Goal: Register for event/course

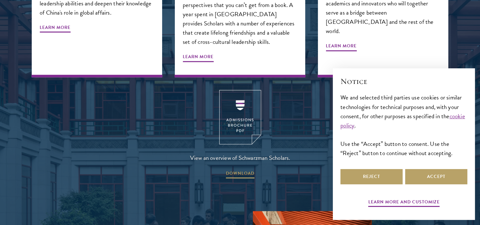
scroll to position [828, 0]
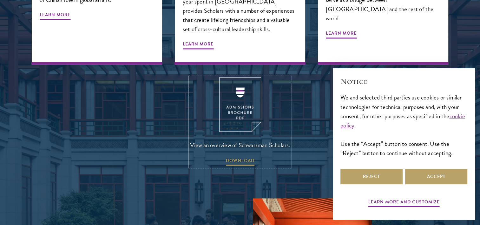
click at [246, 90] on img at bounding box center [240, 104] width 42 height 54
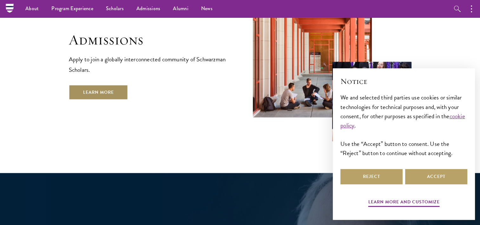
scroll to position [1058, 0]
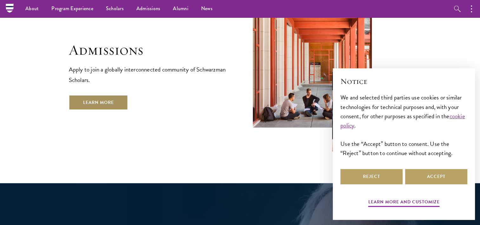
click at [103, 95] on link "Learn More" at bounding box center [98, 102] width 59 height 15
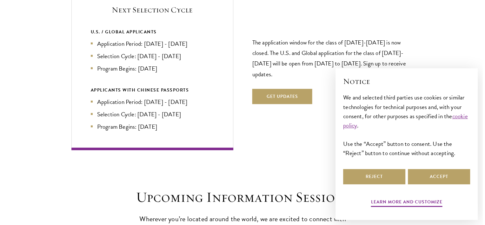
scroll to position [1393, 0]
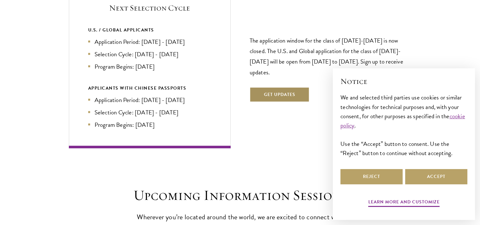
click at [283, 87] on button "Get Updates" at bounding box center [280, 94] width 60 height 15
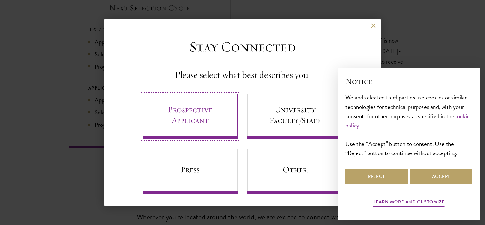
click at [192, 110] on link "Prospective Applicant" at bounding box center [189, 116] width 95 height 45
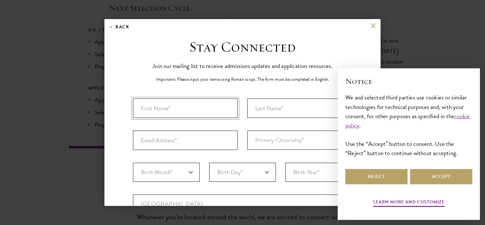
click at [182, 106] on input "First Name*" at bounding box center [185, 107] width 105 height 19
type input "Nape Brudence"
click at [276, 114] on input "Last Name (Family Name)*" at bounding box center [299, 107] width 105 height 19
type input "Motau"
click at [200, 143] on input "Email Address*" at bounding box center [185, 139] width 105 height 19
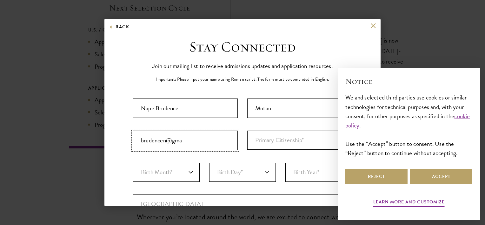
type input "brudencen@gmail.com"
select select "08"
select select "01"
select select "2003"
select select "SF"
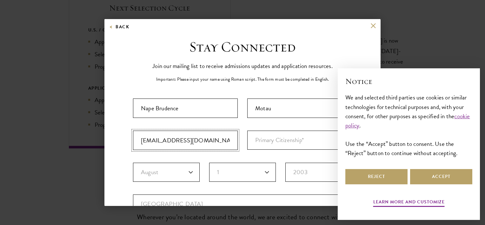
select select
click at [274, 141] on select "Primary Citizenship* Afghanistan Aland Islands Albania Algeria Andorra Angola A…" at bounding box center [299, 139] width 105 height 19
select select "SF"
click at [247, 130] on select "Primary Citizenship* Afghanistan Aland Islands Albania Algeria Andorra Angola A…" at bounding box center [299, 139] width 105 height 19
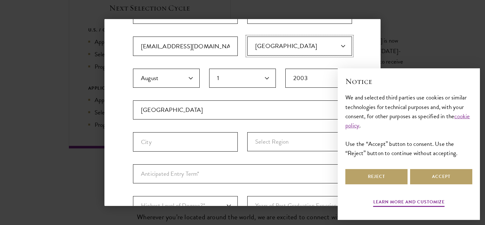
scroll to position [100, 0]
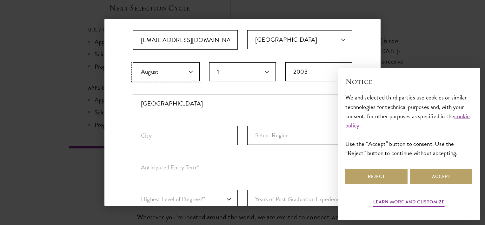
click at [174, 70] on select "Birth Month* January February March April May June July August September Octobe…" at bounding box center [166, 71] width 67 height 19
click at [230, 139] on input "City" at bounding box center [185, 135] width 105 height 19
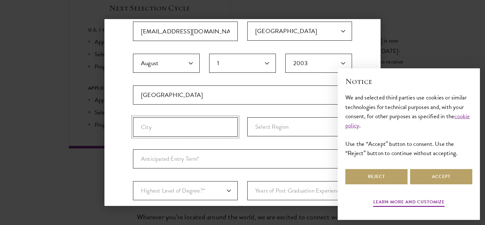
scroll to position [150, 0]
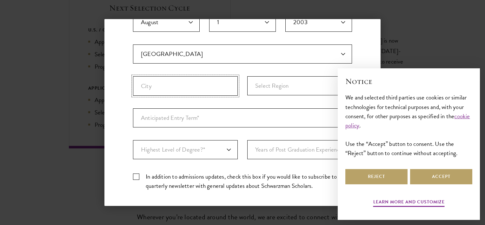
drag, startPoint x: 230, startPoint y: 139, endPoint x: 188, endPoint y: 91, distance: 63.8
click at [188, 91] on input "City" at bounding box center [185, 85] width 105 height 19
type input "Polokwane"
click at [291, 77] on select "Select Region Eastern Cape Free Gauteng KwaZulu-Natal Limpopo Mpumalanga North …" at bounding box center [299, 85] width 105 height 19
select select "Limpopo"
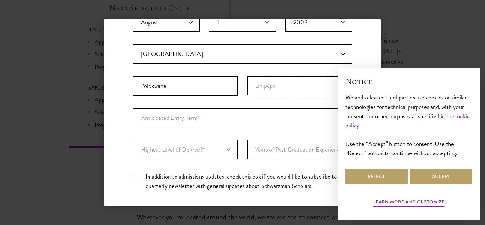
click at [247, 76] on select "Select Region Eastern Cape Free Gauteng KwaZulu-Natal Limpopo Mpumalanga North …" at bounding box center [299, 85] width 105 height 19
click at [187, 111] on select "Anticipated Entry Term* Just Exploring" at bounding box center [242, 117] width 219 height 19
click at [133, 108] on select "Anticipated Entry Term* Just Exploring" at bounding box center [242, 117] width 219 height 19
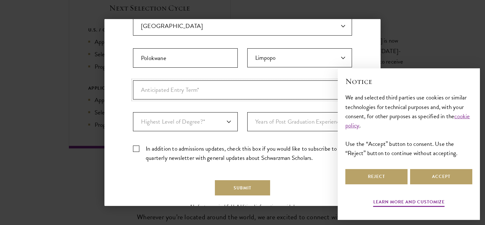
scroll to position [206, 0]
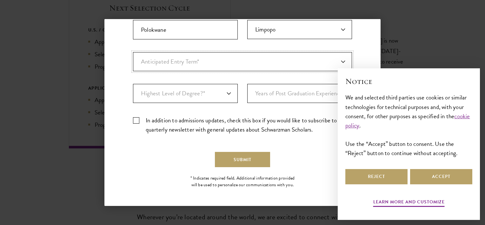
click at [340, 60] on select "Anticipated Entry Term* Just Exploring" at bounding box center [242, 61] width 219 height 19
select select "a6790467-ebe7-4045-a56a-66c1cae98076"
click at [133, 52] on select "Anticipated Entry Term* Just Exploring" at bounding box center [242, 61] width 219 height 19
click at [229, 93] on select "Highest Level of Degree?* PHD Bachelor's Master's Current Undergraduate Student" at bounding box center [185, 93] width 105 height 19
select select "bf44f490-31e9-4d16-b1d2-df861e7933aa"
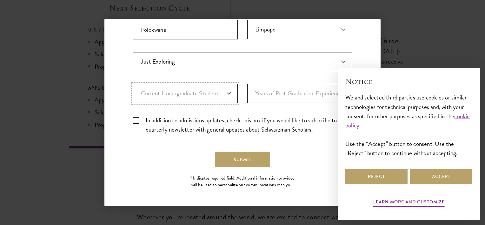
click at [133, 84] on select "Highest Level of Degree?* PHD Bachelor's Master's Current Undergraduate Student" at bounding box center [185, 93] width 105 height 19
click at [275, 90] on select "Years of Post Graduation Experience?* 1 2 3 4 5 6 7 8 9 10" at bounding box center [299, 93] width 105 height 19
click at [258, 88] on select "Years of Post Graduation Experience?* 1 2 3 4 5 6 7 8 9 10" at bounding box center [299, 93] width 105 height 19
click at [430, 183] on button "Accept" at bounding box center [441, 176] width 62 height 15
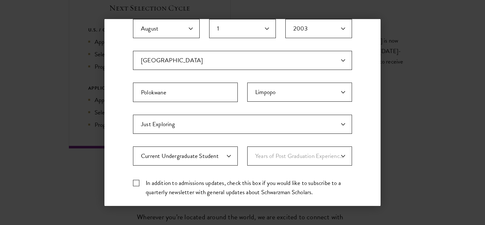
scroll to position [144, 0]
click at [179, 127] on select "Anticipated Entry Term* Just Exploring" at bounding box center [242, 123] width 219 height 19
select select "Anticipated Entry Term*"
click at [133, 114] on select "Anticipated Entry Term* Just Exploring" at bounding box center [242, 123] width 219 height 19
click at [136, 182] on label "In addition to admissions updates, check this box if you would like to subscrib…" at bounding box center [242, 187] width 219 height 18
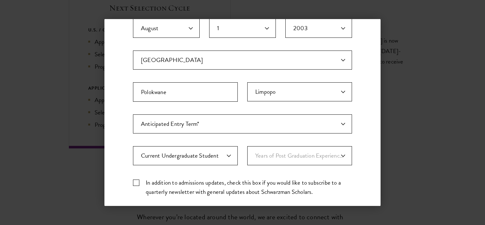
click at [136, 182] on input "In addition to admissions updates, check this box if you would like to subscrib…" at bounding box center [242, 180] width 219 height 4
checkbox input "true"
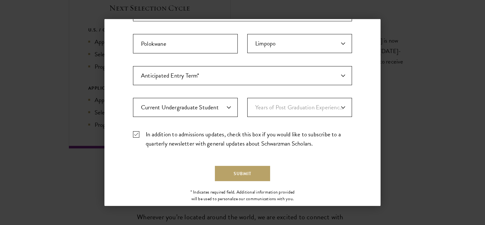
scroll to position [206, 0]
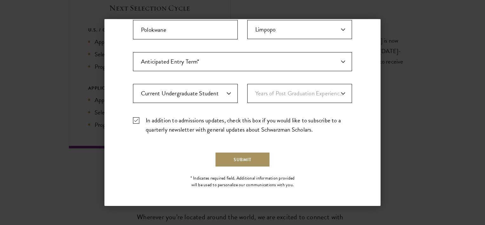
click at [233, 164] on button "Submit" at bounding box center [242, 159] width 55 height 15
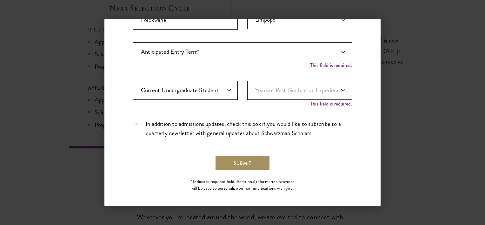
scroll to position [219, 0]
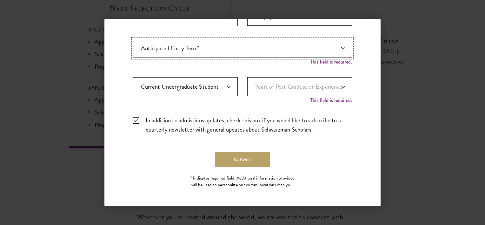
click at [309, 53] on select "Anticipated Entry Term* Just Exploring" at bounding box center [242, 48] width 219 height 19
select select "a6790467-ebe7-4045-a56a-66c1cae98076"
click at [133, 44] on select "Anticipated Entry Term* Just Exploring" at bounding box center [242, 48] width 219 height 19
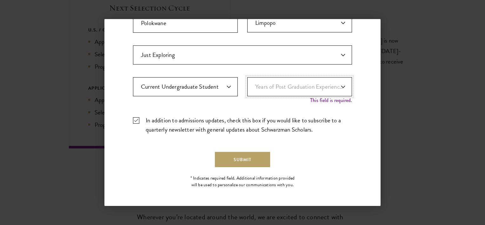
click at [292, 86] on select "Years of Post Graduation Experience?* 1 2 3 4 5 6 7 8 9 10" at bounding box center [299, 86] width 105 height 19
click at [247, 77] on select "Years of Post Graduation Experience?* 1 2 3 4 5 6 7 8 9 10" at bounding box center [299, 86] width 105 height 19
click at [262, 85] on select "Years of Post Graduation Experience?* 1 2 3 4 5 6 7 8 9 10" at bounding box center [299, 86] width 105 height 19
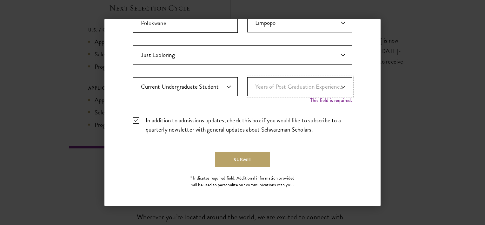
select select "1"
click at [247, 83] on select "Years of Post Graduation Experience?* 1 2 3 4 5 6 7 8 9 10" at bounding box center [299, 86] width 105 height 19
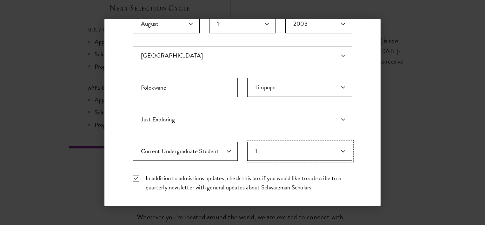
scroll to position [206, 0]
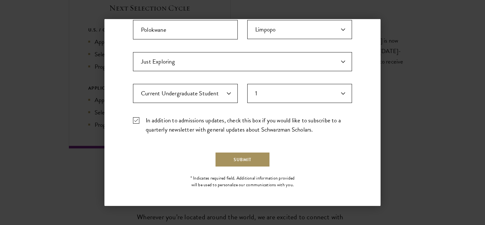
click at [248, 161] on button "Submit" at bounding box center [242, 159] width 55 height 15
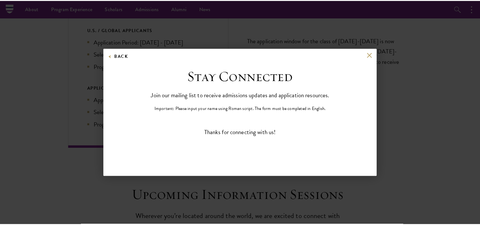
scroll to position [0, 0]
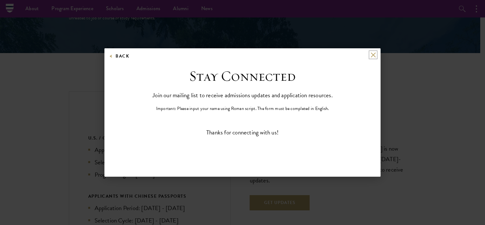
click at [372, 54] on button at bounding box center [372, 54] width 5 height 5
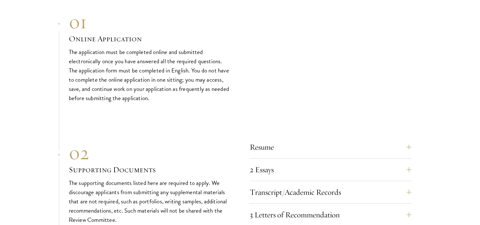
scroll to position [1967, 0]
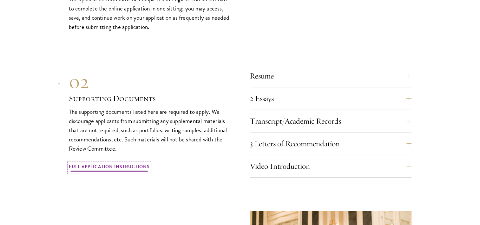
click at [104, 162] on link "Full Application Instructions" at bounding box center [109, 167] width 81 height 10
click at [412, 69] on button "Resume" at bounding box center [335, 75] width 162 height 15
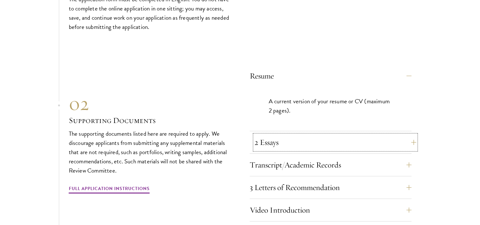
click at [409, 134] on button "2 Essays" at bounding box center [335, 141] width 162 height 15
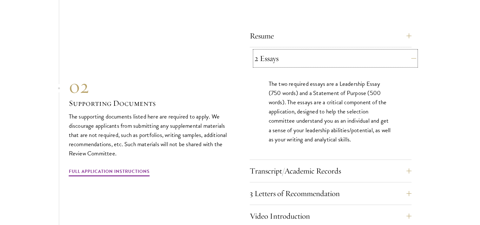
scroll to position [2007, 0]
click at [415, 50] on button "2 Essays" at bounding box center [335, 57] width 162 height 15
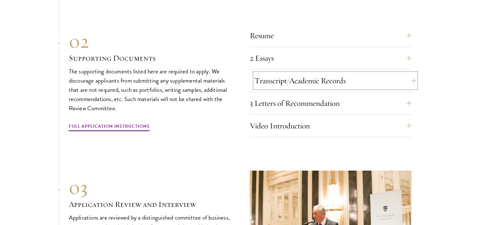
click at [409, 73] on button "Transcript/Academic Records" at bounding box center [335, 80] width 162 height 15
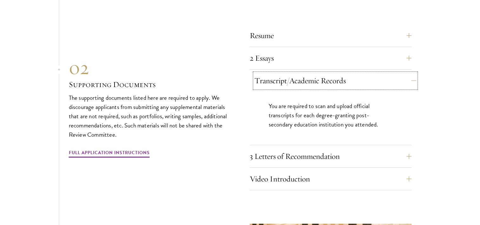
click at [409, 73] on button "Transcript/Academic Records" at bounding box center [335, 80] width 162 height 15
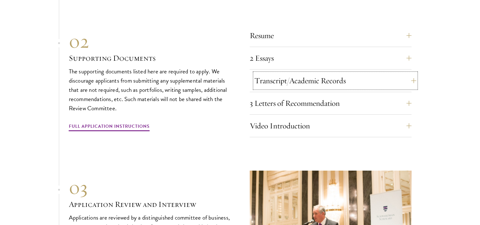
click at [408, 73] on button "Transcript/Academic Records" at bounding box center [335, 80] width 162 height 15
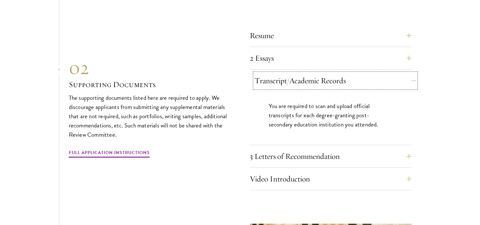
click at [408, 73] on button "Transcript/Academic Records" at bounding box center [335, 80] width 162 height 15
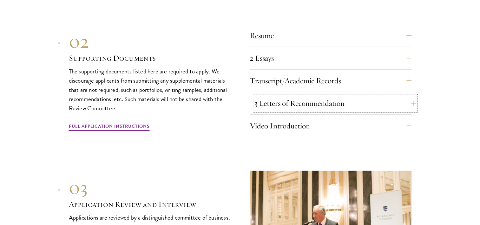
click at [409, 95] on button "3 Letters of Recommendation" at bounding box center [335, 102] width 162 height 15
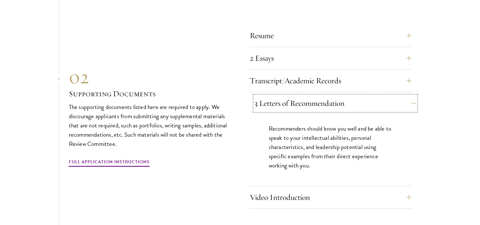
click at [409, 95] on button "3 Letters of Recommendation" at bounding box center [335, 102] width 162 height 15
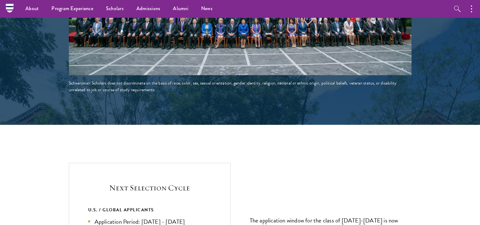
scroll to position [1148, 0]
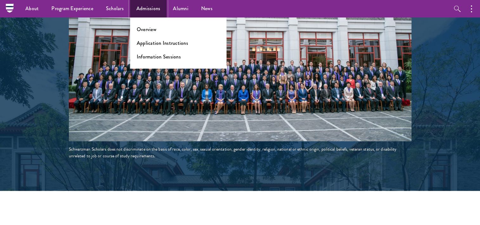
click at [142, 8] on link "Admissions" at bounding box center [148, 8] width 37 height 17
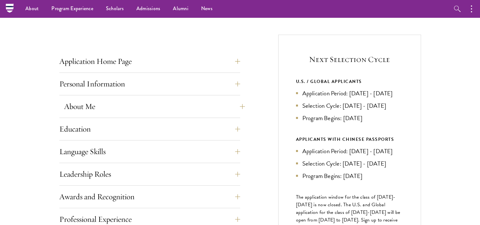
scroll to position [222, 0]
click at [236, 86] on button "Personal Information" at bounding box center [154, 83] width 181 height 15
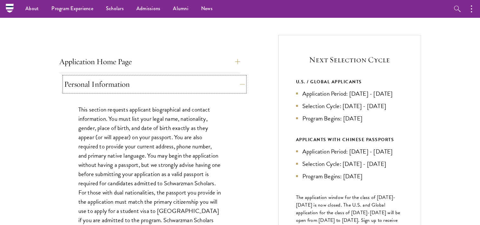
click at [236, 86] on button "Personal Information" at bounding box center [154, 83] width 181 height 15
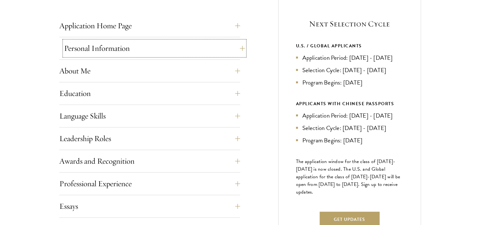
scroll to position [268, 0]
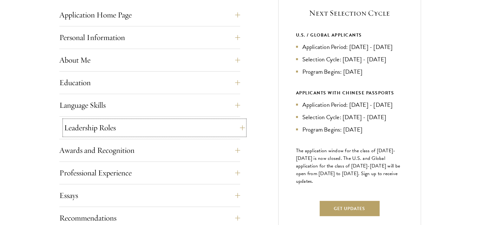
click at [239, 126] on button "Leadership Roles" at bounding box center [154, 127] width 181 height 15
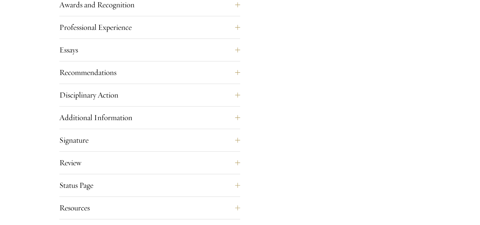
scroll to position [599, 0]
